Goal: Transaction & Acquisition: Book appointment/travel/reservation

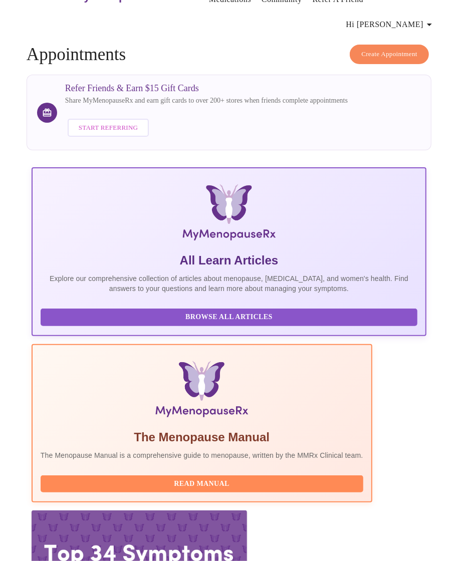
scroll to position [43, 0]
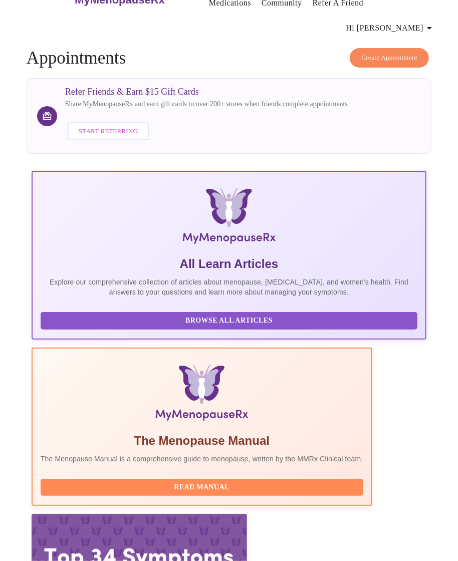
click at [382, 52] on span "Create Appointment" at bounding box center [389, 58] width 56 height 12
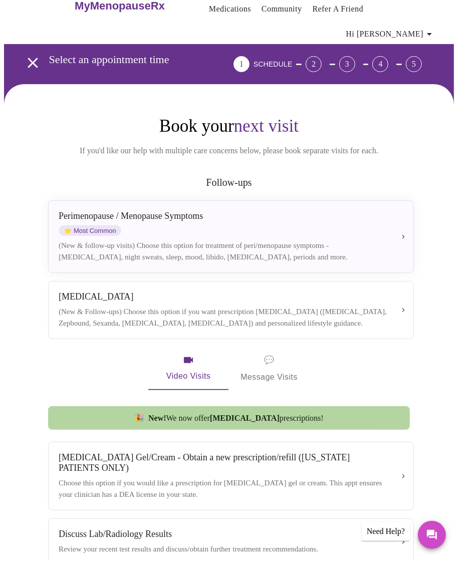
scroll to position [38, 0]
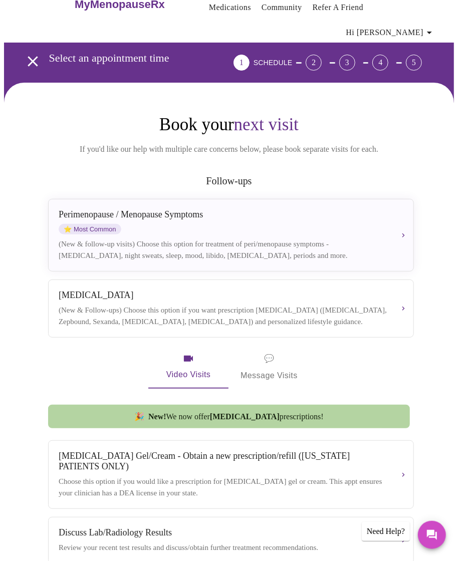
click at [357, 290] on div "[MEDICAL_DATA]" at bounding box center [223, 295] width 329 height 11
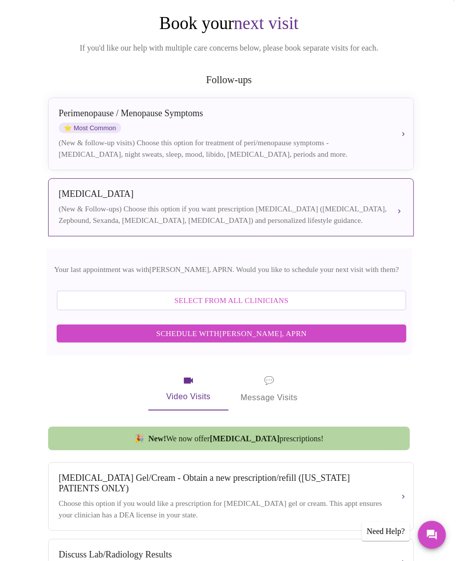
scroll to position [140, 0]
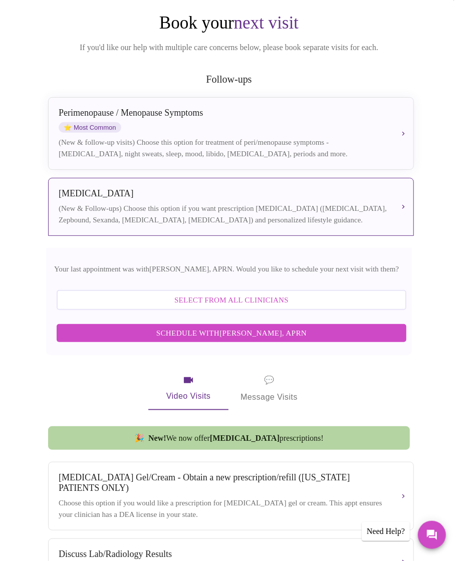
click at [341, 327] on span "Schedule with [PERSON_NAME], APRN" at bounding box center [232, 333] width 330 height 13
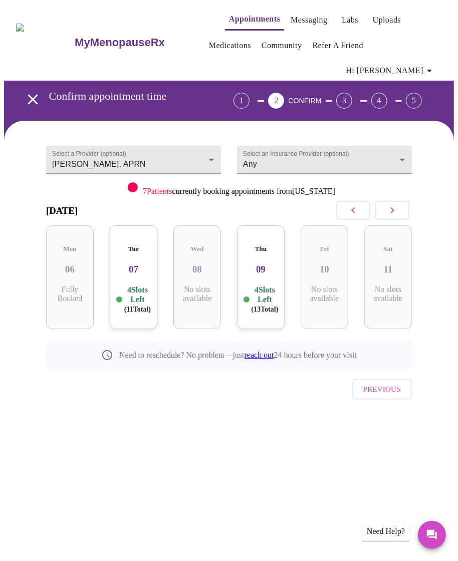
click at [395, 204] on icon "button" at bounding box center [392, 210] width 12 height 12
click at [398, 204] on icon "button" at bounding box center [392, 210] width 12 height 12
click at [399, 201] on button "button" at bounding box center [392, 210] width 34 height 19
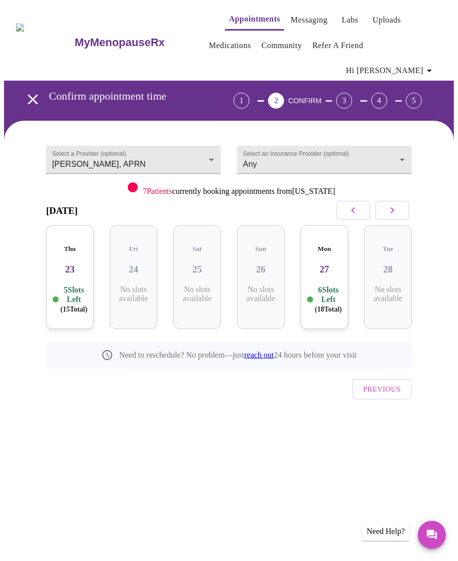
click at [398, 204] on icon "button" at bounding box center [392, 210] width 12 height 12
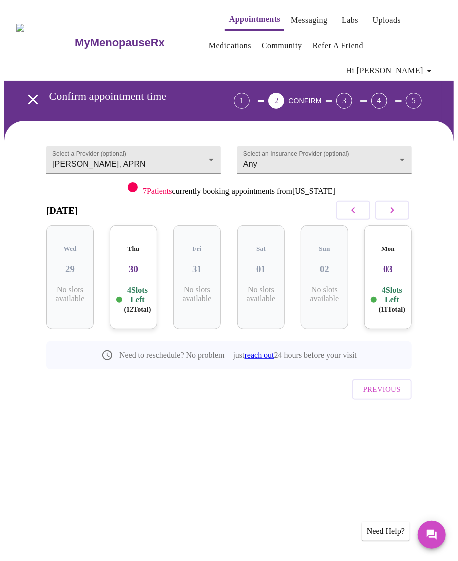
click at [131, 264] on h3 "30" at bounding box center [134, 269] width 32 height 11
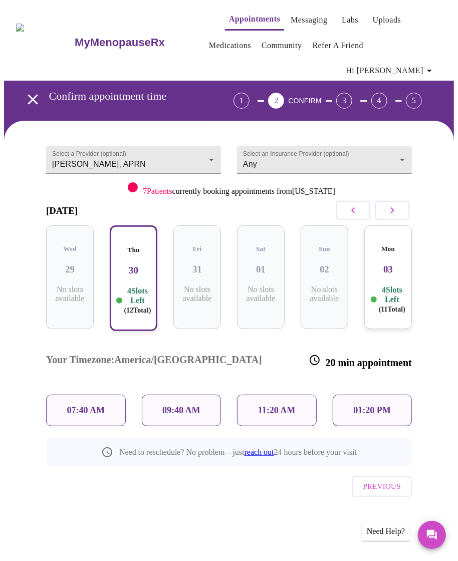
click at [194, 405] on p "09:40 AM" at bounding box center [181, 410] width 38 height 11
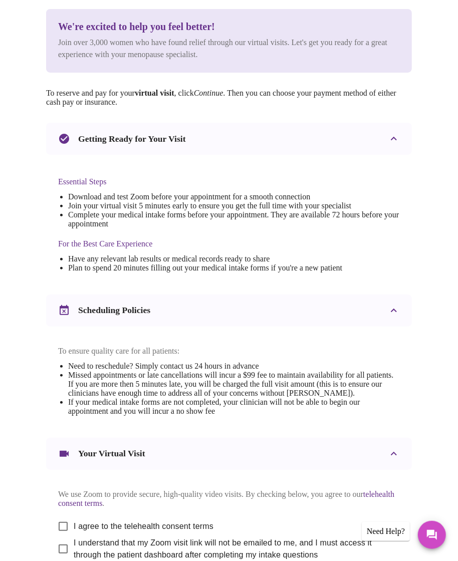
scroll to position [159, 0]
click at [188, 531] on label "I agree to the telehealth consent terms" at bounding box center [133, 526] width 161 height 21
click at [74, 531] on input "I agree to the telehealth consent terms" at bounding box center [63, 526] width 21 height 21
checkbox input "true"
click at [192, 544] on span "I understand that my Zoom visit link will not be emailed to me, and I must acce…" at bounding box center [233, 549] width 318 height 24
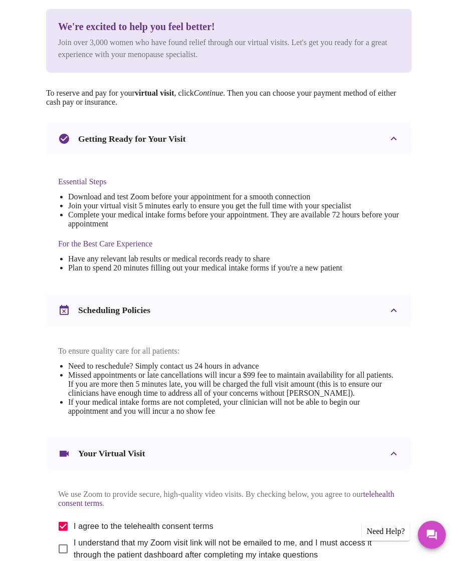
click at [74, 544] on input "I understand that my Zoom visit link will not be emailed to me, and I must acce…" at bounding box center [63, 548] width 21 height 21
checkbox input "true"
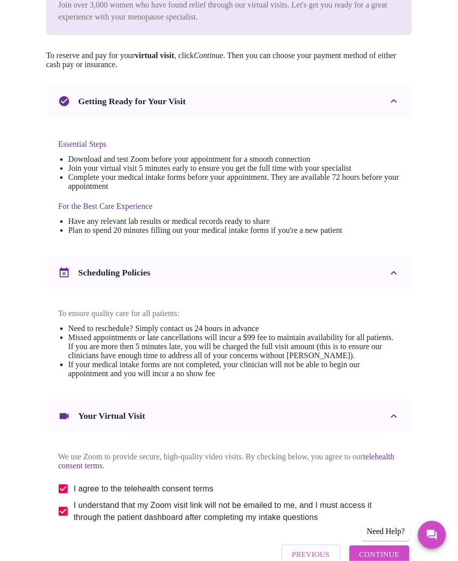
scroll to position [206, 0]
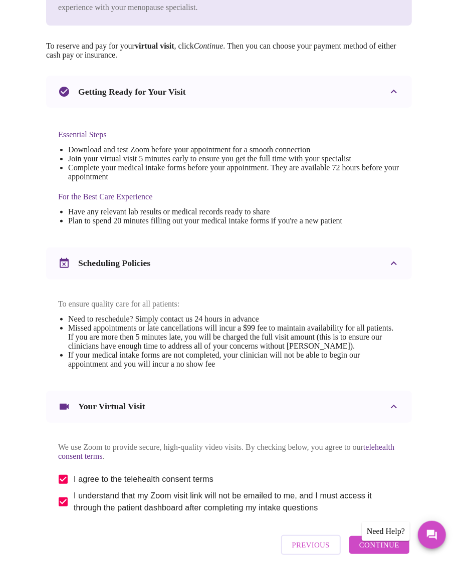
click at [369, 545] on span "Continue" at bounding box center [379, 544] width 40 height 13
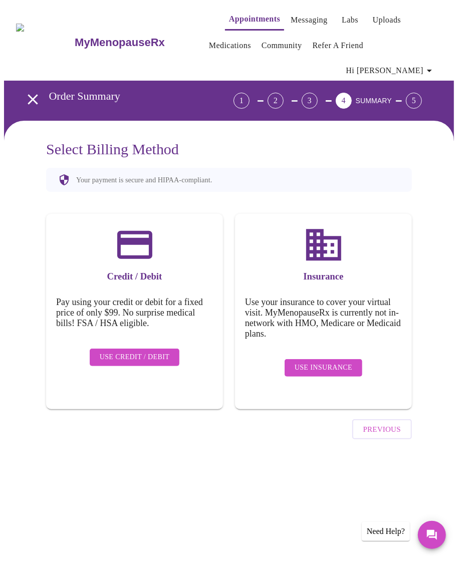
scroll to position [0, 0]
click at [335, 362] on span "Use Insurance" at bounding box center [323, 368] width 58 height 13
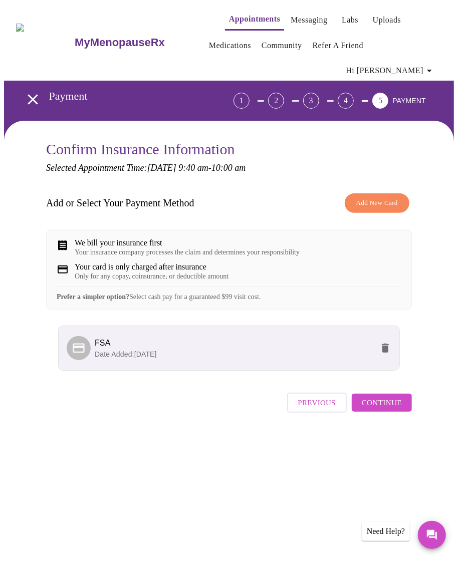
click at [399, 394] on button "Continue" at bounding box center [382, 403] width 60 height 18
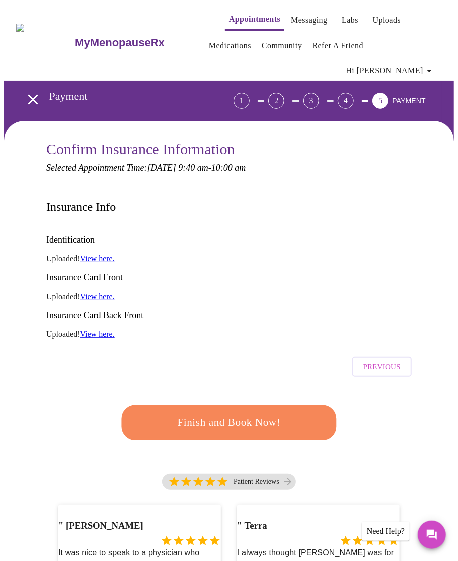
click at [307, 413] on span "Finish and Book Now!" at bounding box center [229, 422] width 186 height 19
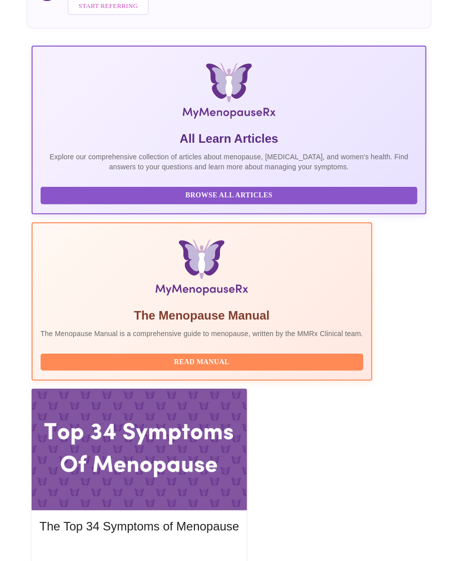
scroll to position [169, 0]
